Goal: Complete application form

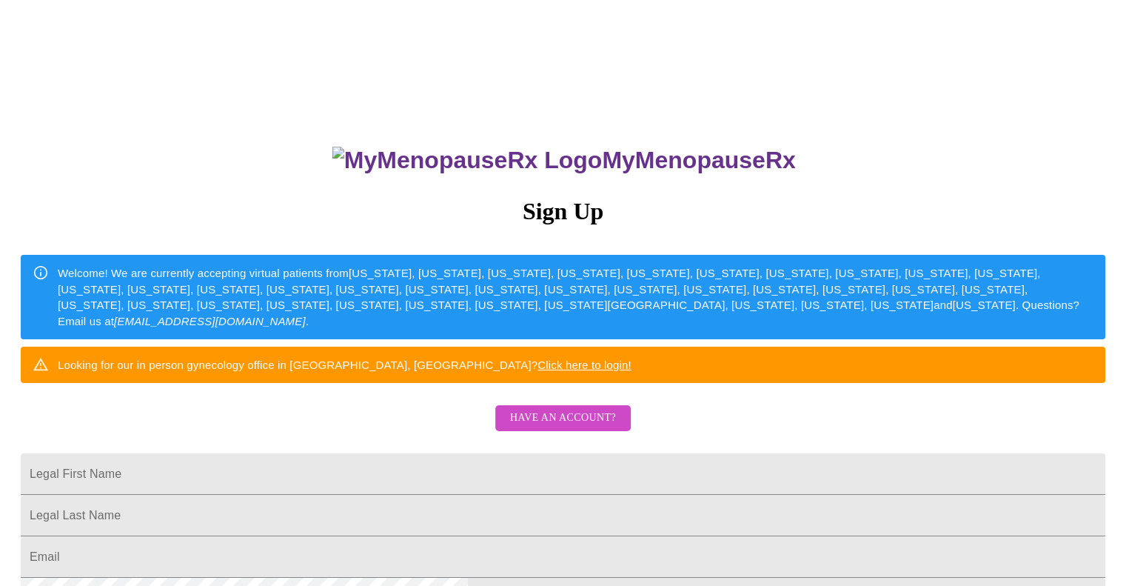
scroll to position [148, 0]
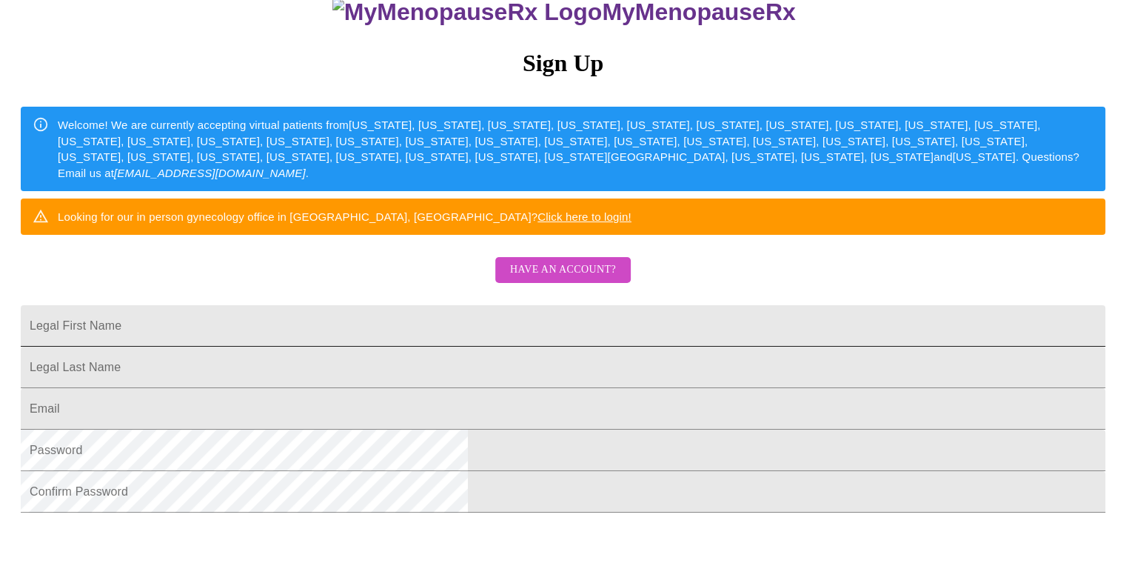
click at [460, 347] on input "Legal First Name" at bounding box center [563, 325] width 1085 height 41
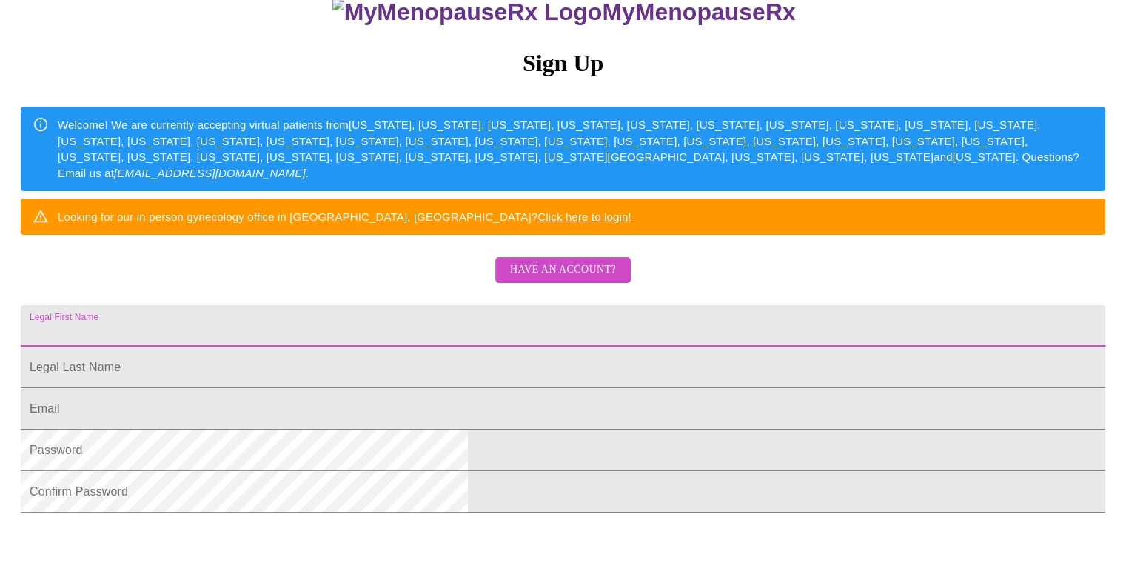
type input "[EMAIL_ADDRESS][DOMAIN_NAME]"
click at [461, 388] on input "Legal First Name" at bounding box center [563, 367] width 1085 height 41
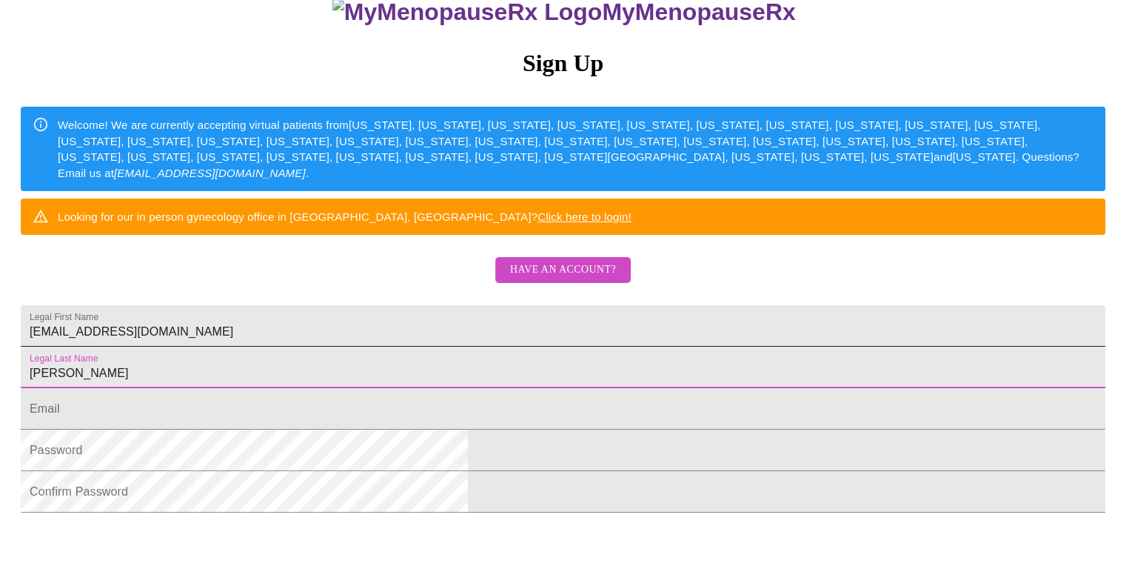
type input "[PERSON_NAME]"
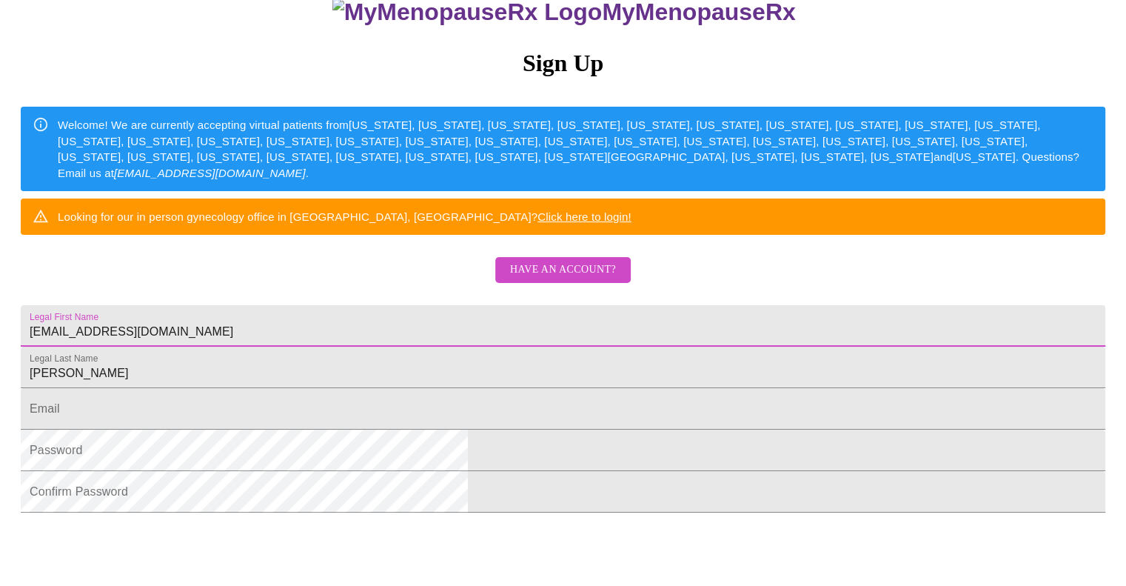
drag, startPoint x: 398, startPoint y: 373, endPoint x: 521, endPoint y: 364, distance: 123.3
click at [521, 347] on input "[EMAIL_ADDRESS][DOMAIN_NAME]" at bounding box center [563, 325] width 1085 height 41
type input "[PERSON_NAME]"
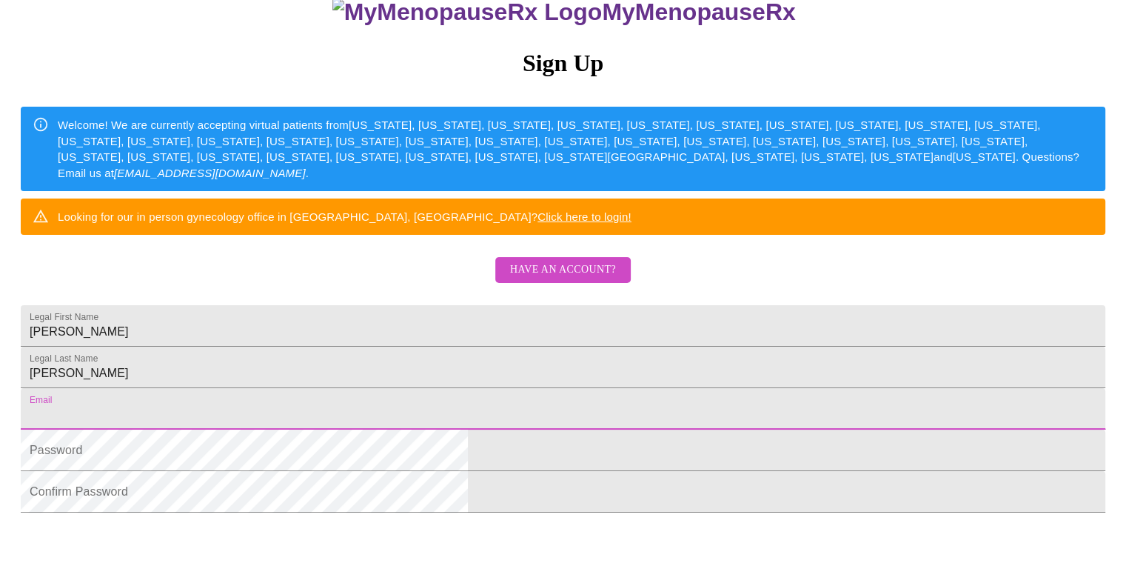
click at [383, 430] on input "Legal First Name" at bounding box center [563, 408] width 1085 height 41
type input "[EMAIL_ADDRESS][DOMAIN_NAME]"
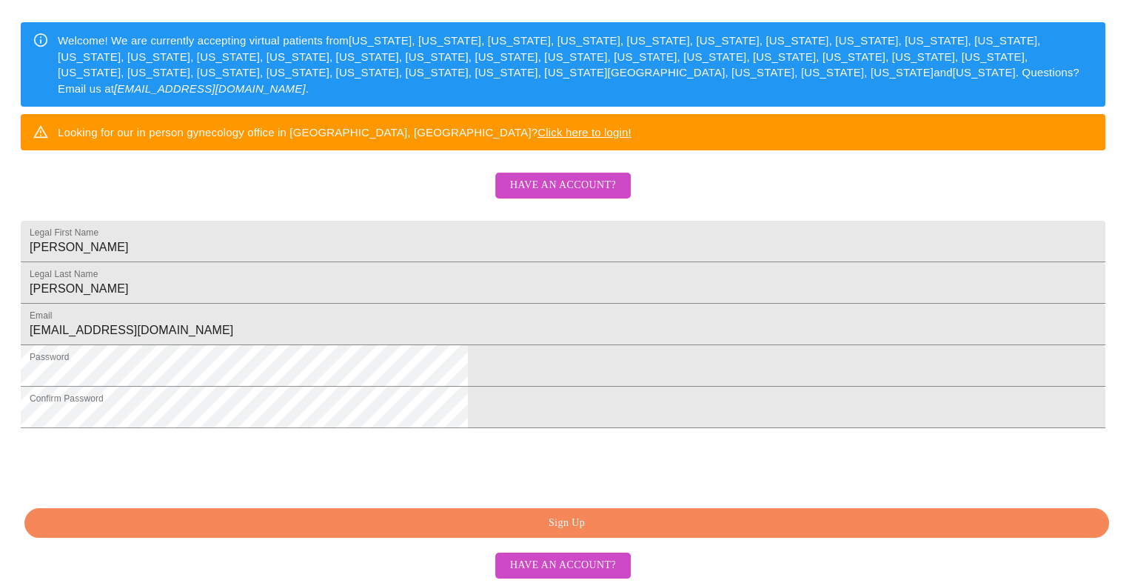
scroll to position [346, 0]
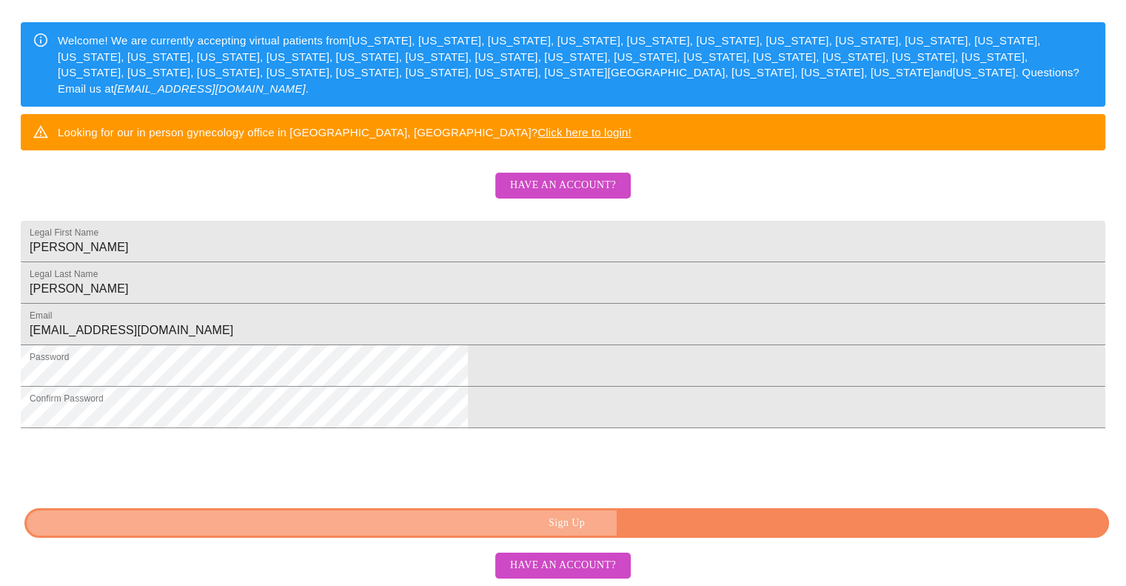
click at [640, 524] on span "Sign Up" at bounding box center [566, 523] width 1051 height 19
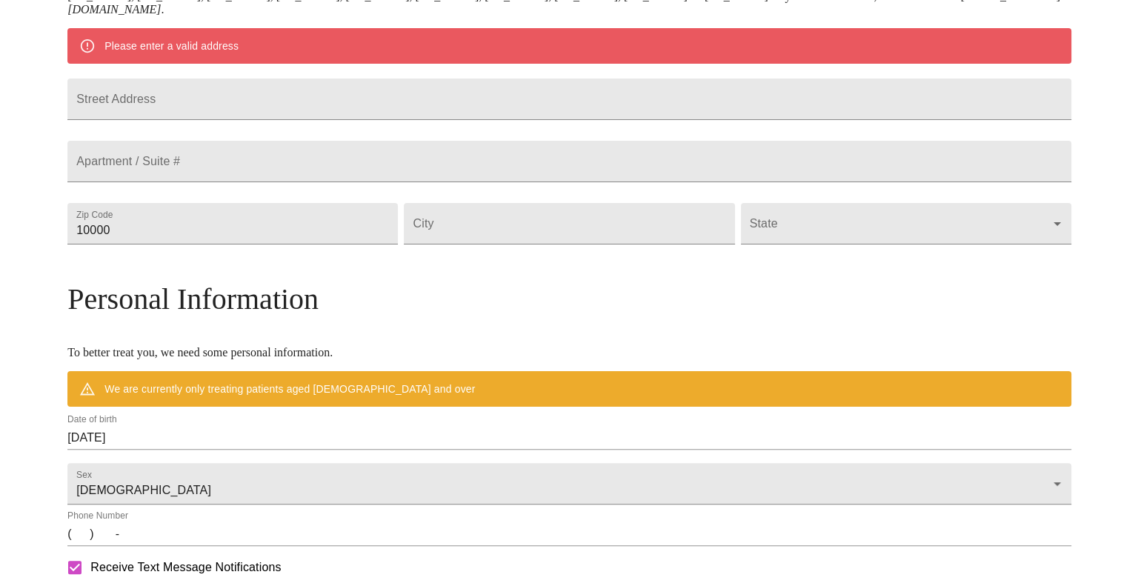
scroll to position [287, 0]
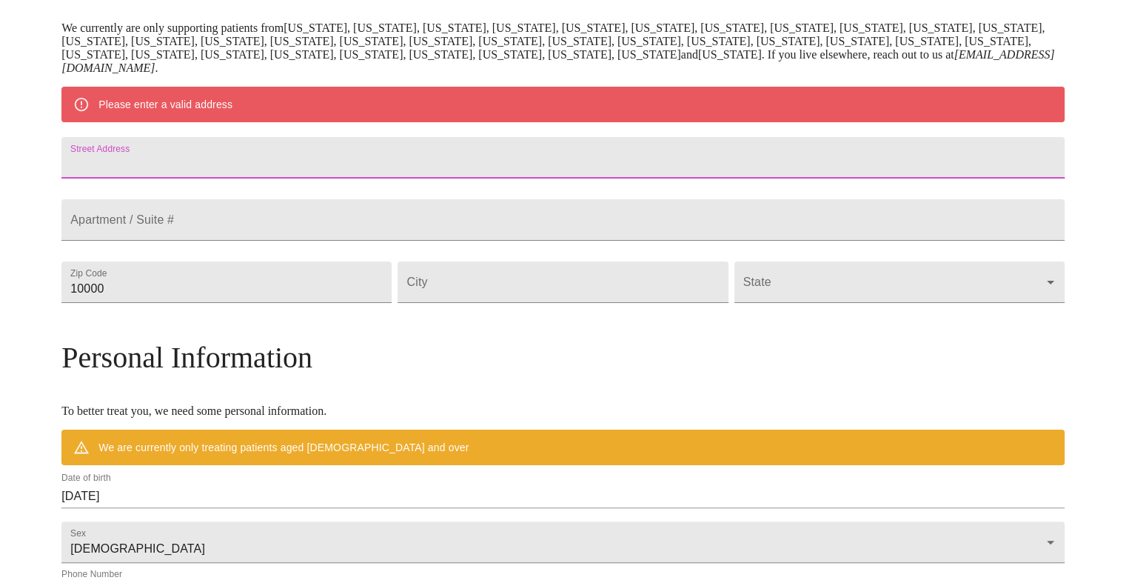
click at [210, 171] on input "Street Address" at bounding box center [563, 157] width 1004 height 41
click at [250, 168] on input "Street Address" at bounding box center [563, 157] width 1004 height 41
click at [227, 174] on input "[STREET_ADDRESS]" at bounding box center [563, 157] width 1004 height 41
type input "[STREET_ADDRESS]"
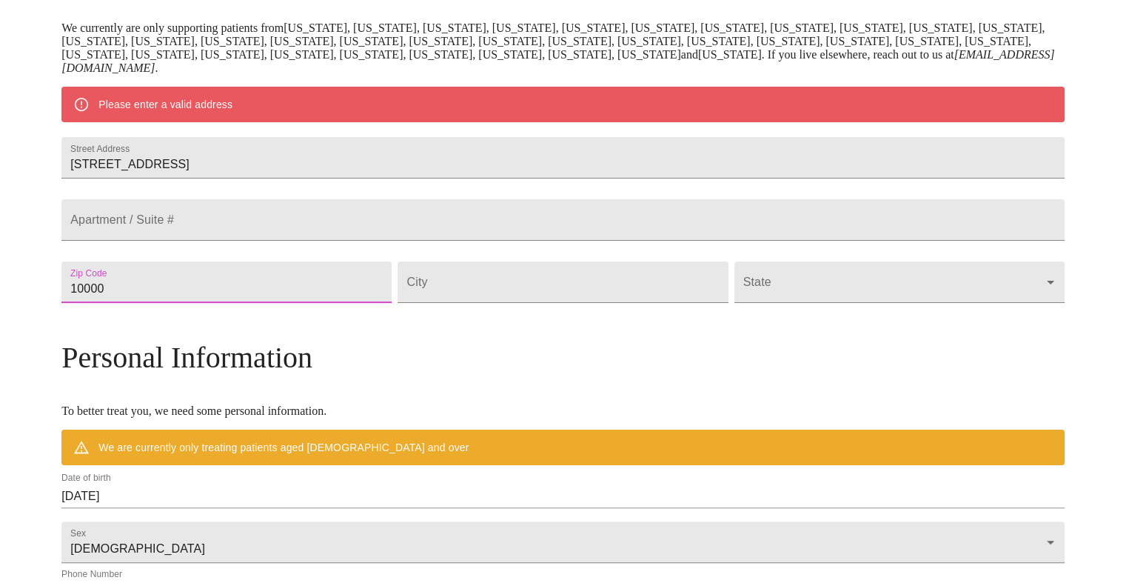
click at [244, 303] on input "10000" at bounding box center [226, 281] width 330 height 41
drag, startPoint x: 244, startPoint y: 327, endPoint x: 99, endPoint y: 327, distance: 145.2
click at [99, 327] on div "MyMenopauseRx Welcome to MyMenopauseRx Since it's your first time here, you'll …" at bounding box center [563, 303] width 1004 height 1168
type input "12866"
click at [480, 303] on input "Street Address" at bounding box center [563, 281] width 330 height 41
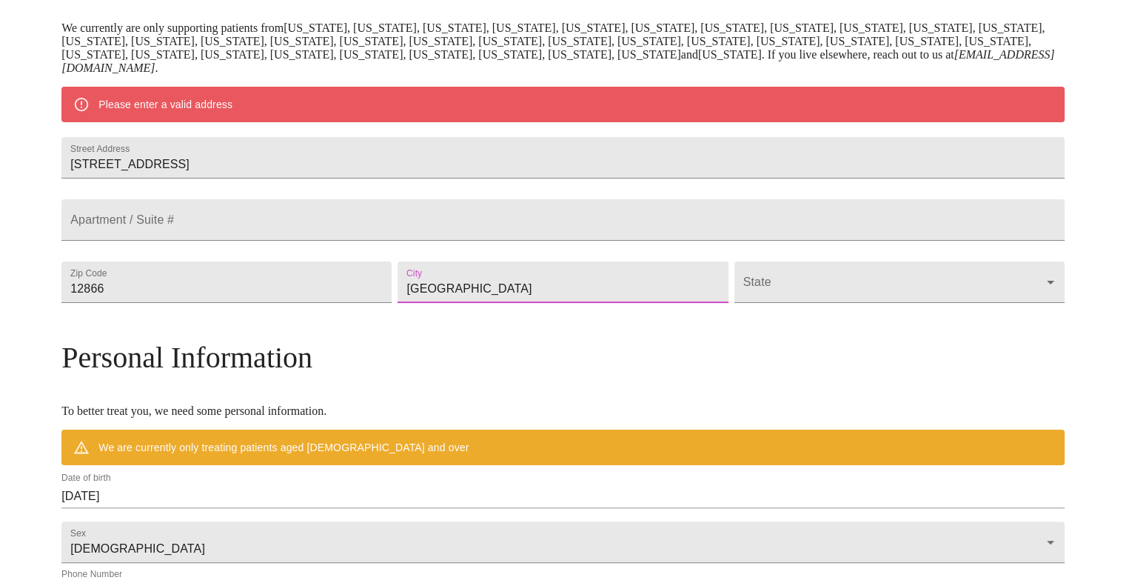
type input "[GEOGRAPHIC_DATA]"
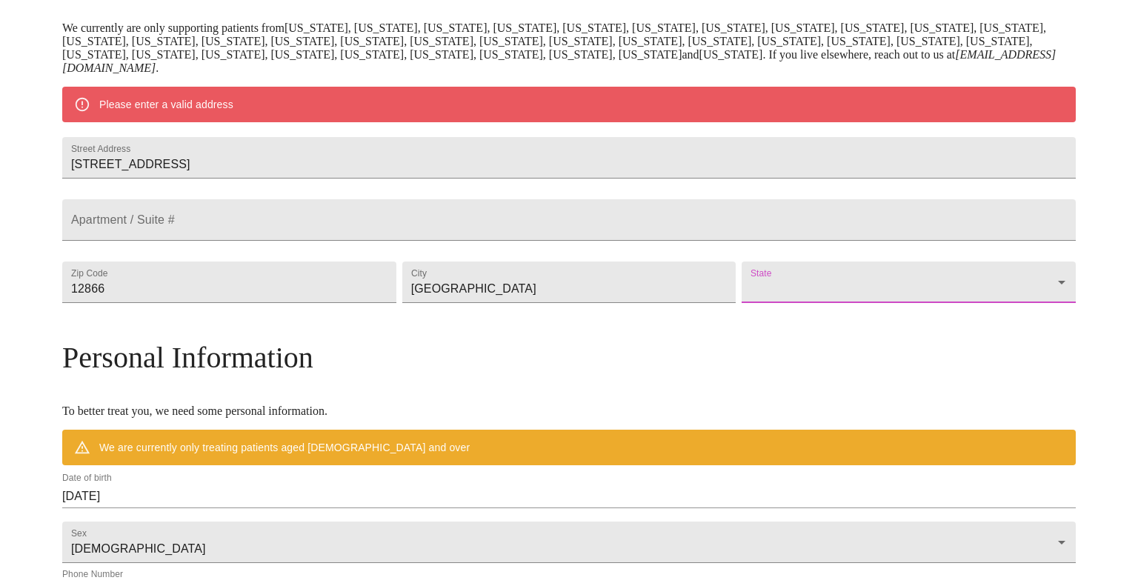
click at [921, 316] on body "MyMenopauseRx Welcome to MyMenopauseRx Since it's your first time here, you'll …" at bounding box center [569, 303] width 1126 height 1168
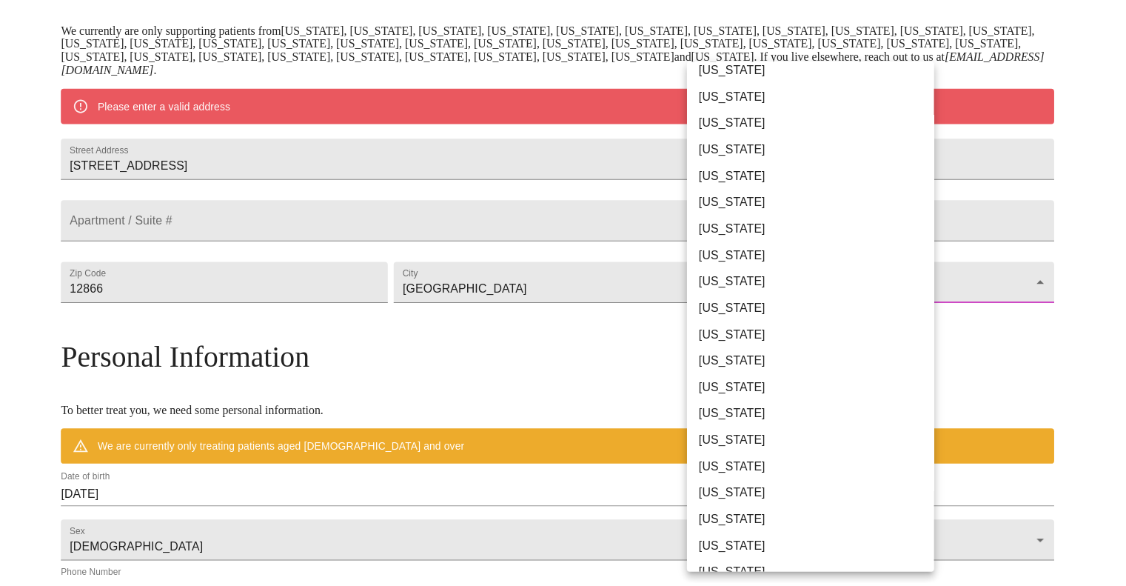
scroll to position [518, 0]
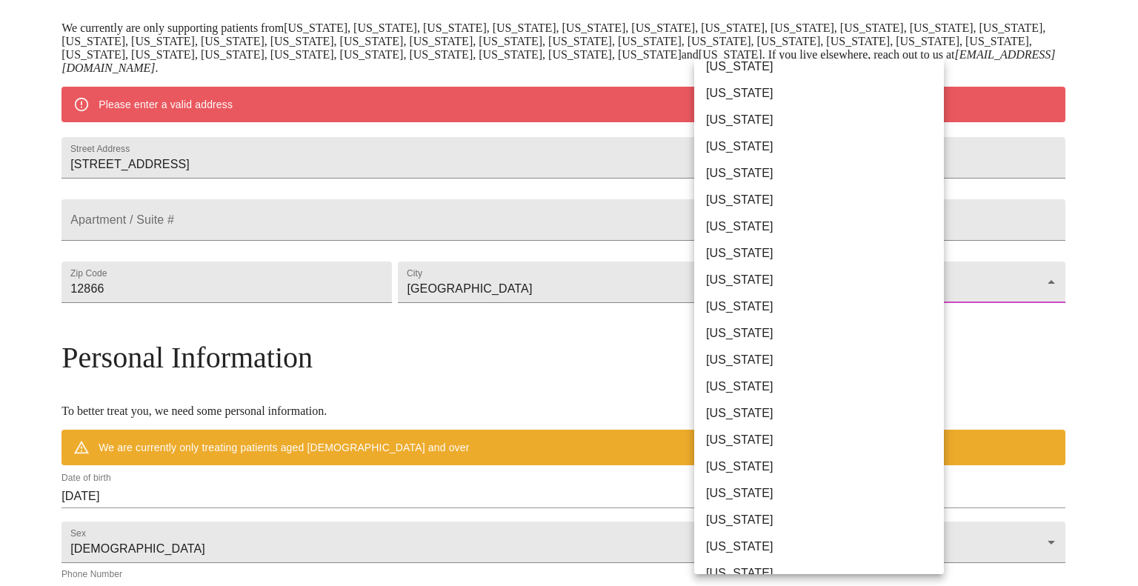
click at [734, 384] on li "[US_STATE]" at bounding box center [824, 386] width 261 height 27
type input "[US_STATE]"
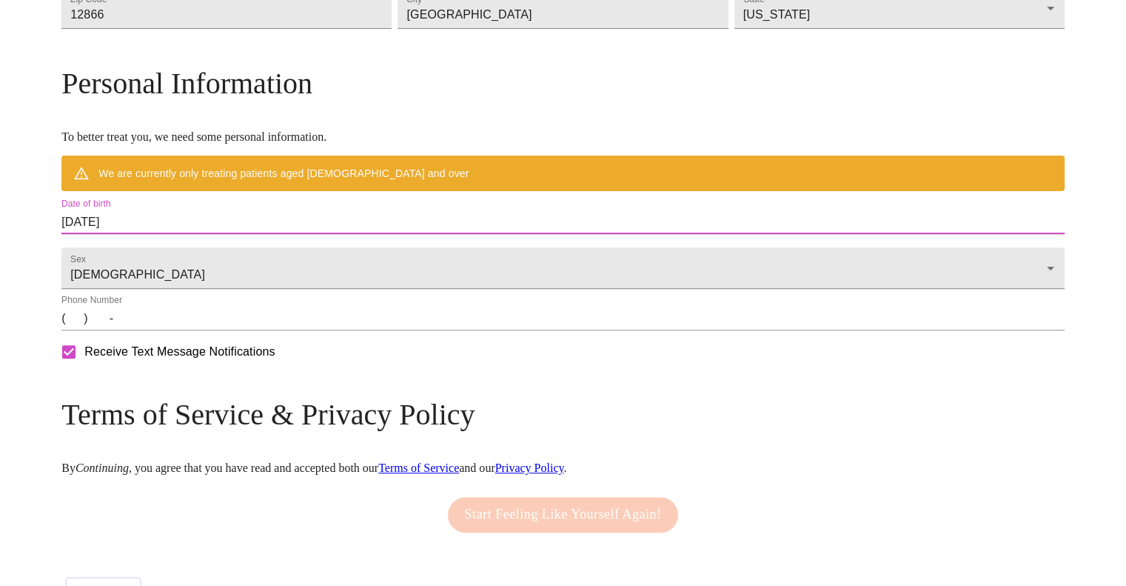
click at [293, 234] on input "[DATE]" at bounding box center [563, 222] width 1004 height 24
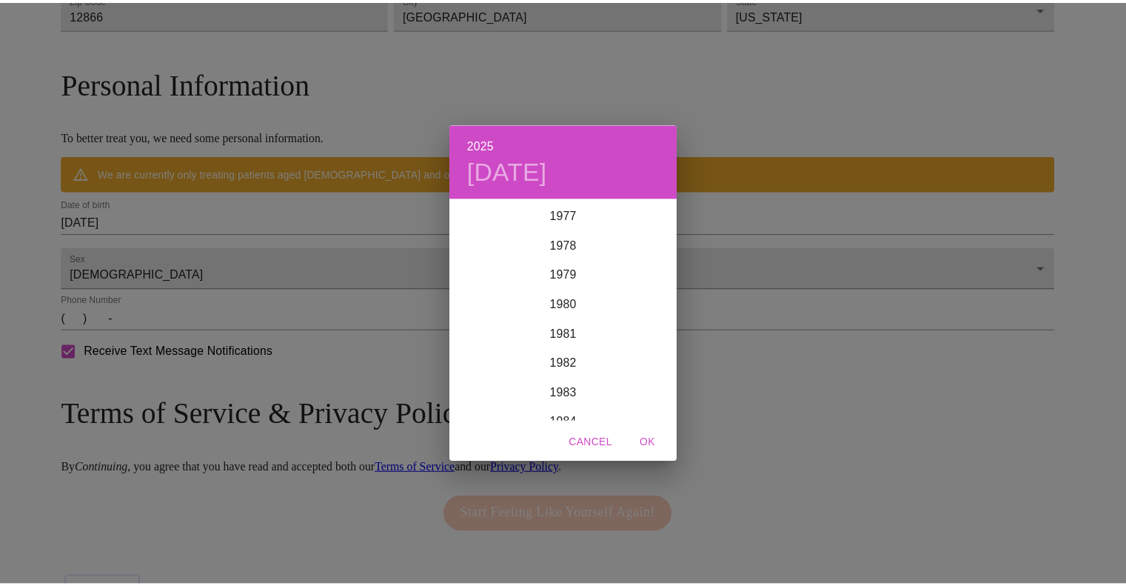
scroll to position [2311, 0]
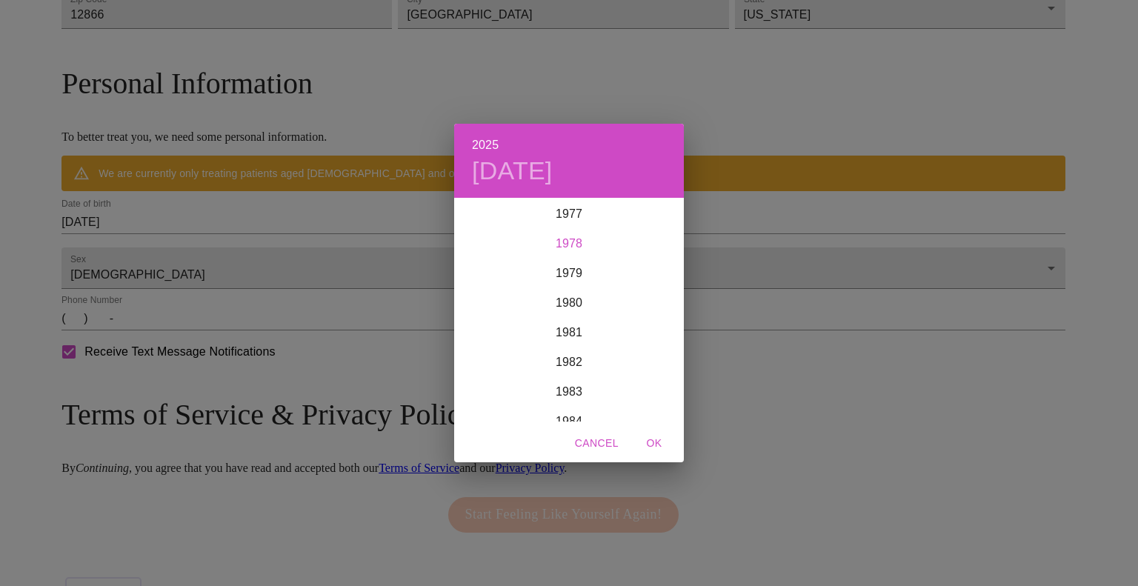
click at [564, 244] on div "1978" at bounding box center [569, 244] width 230 height 30
click at [569, 283] on div "May" at bounding box center [568, 283] width 76 height 56
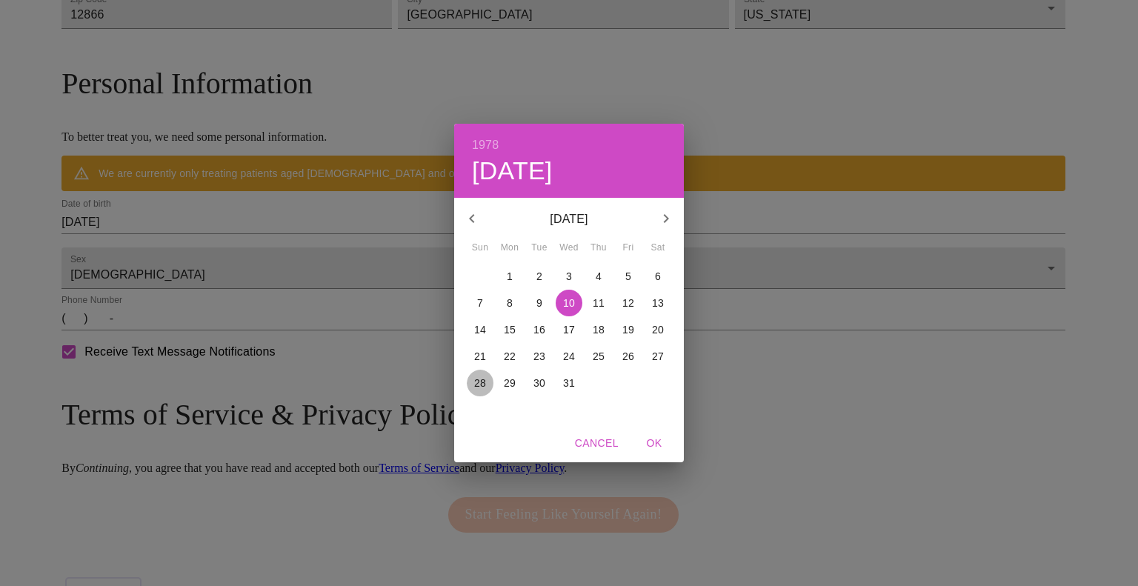
click at [480, 379] on p "28" at bounding box center [480, 382] width 12 height 15
click at [651, 441] on span "OK" at bounding box center [654, 443] width 36 height 19
type input "[DATE]"
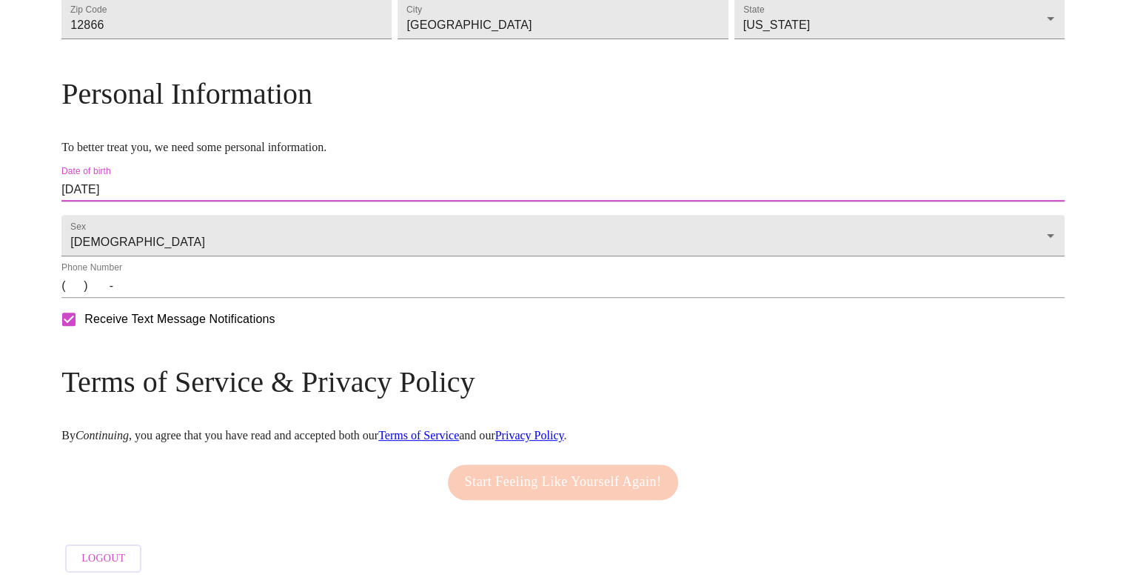
click at [204, 298] on input "(   )    -" at bounding box center [563, 286] width 1004 height 24
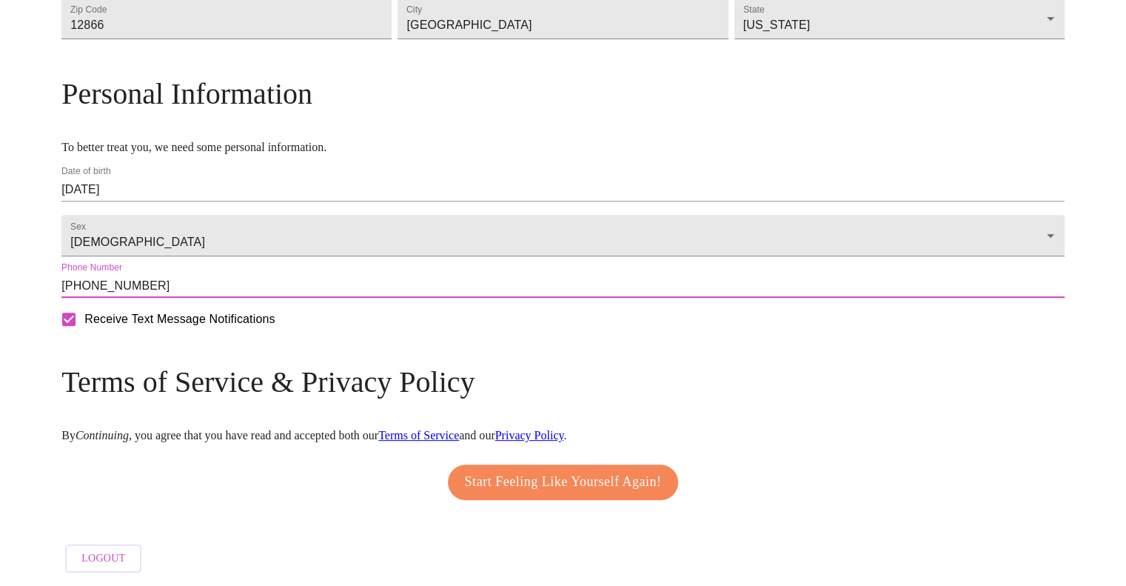
scroll to position [553, 0]
type input "[PHONE_NUMBER]"
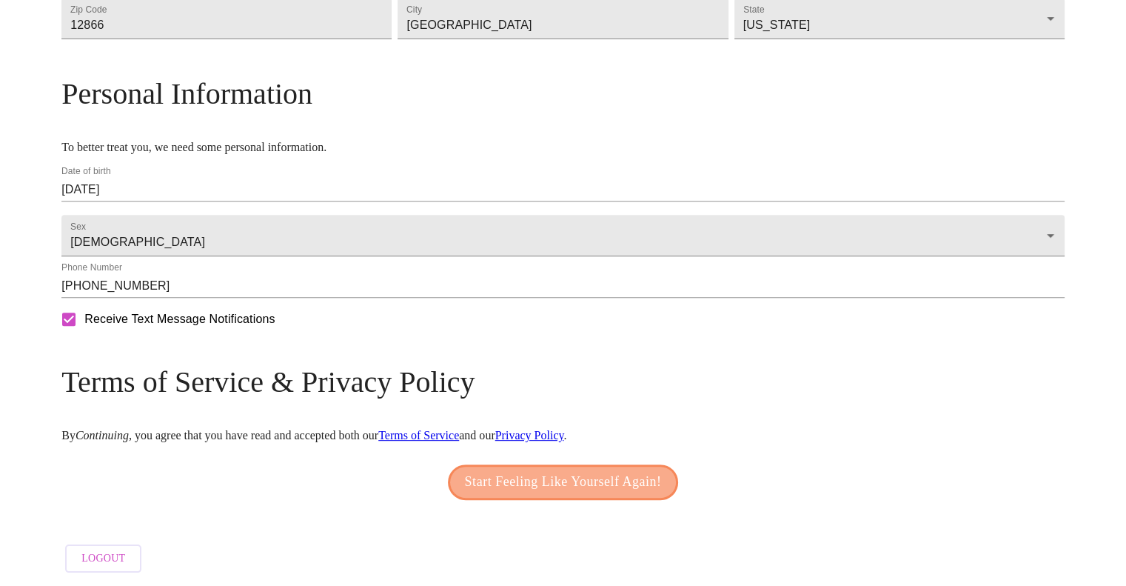
click at [584, 485] on span "Start Feeling Like Yourself Again!" at bounding box center [563, 482] width 197 height 24
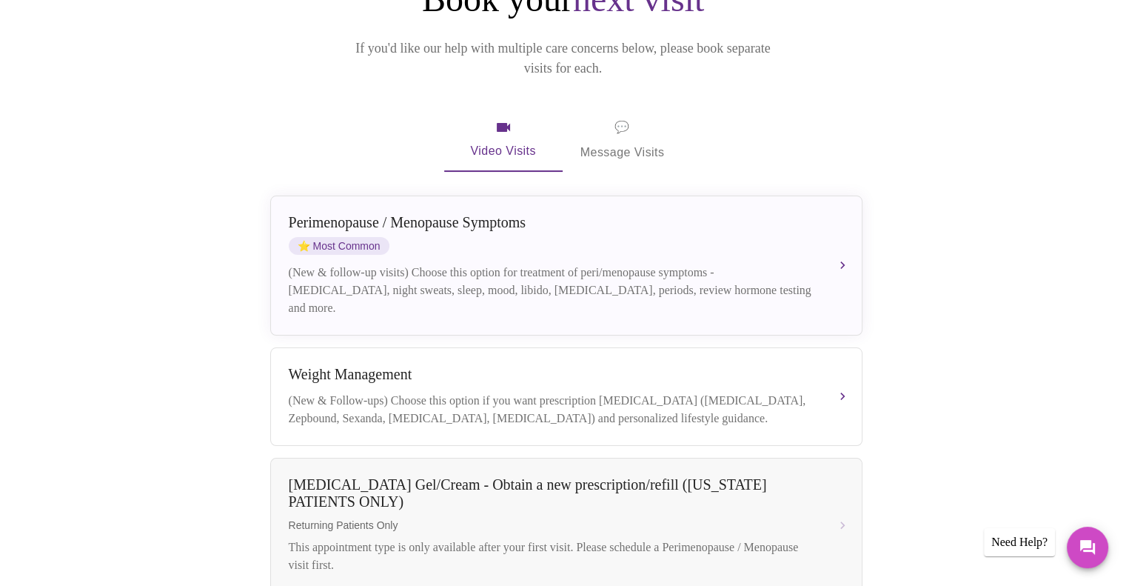
scroll to position [74, 0]
